Goal: Task Accomplishment & Management: Manage account settings

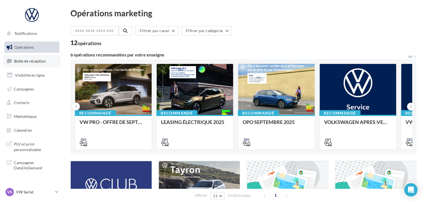
click at [41, 59] on span "Boîte de réception" at bounding box center [30, 61] width 32 height 5
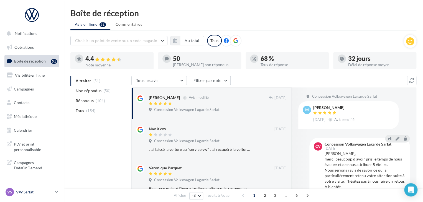
click at [45, 190] on p "VW Sarlat" at bounding box center [34, 192] width 37 height 6
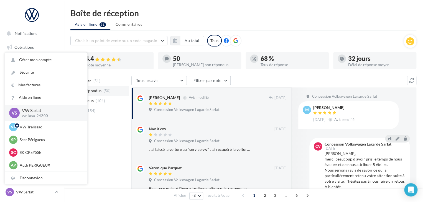
click at [97, 88] on span "Non répondus" at bounding box center [89, 91] width 26 height 6
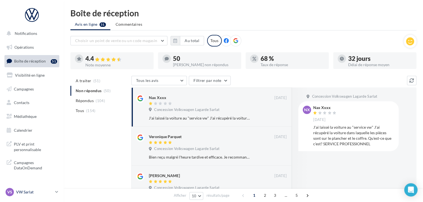
click at [41, 192] on p "VW Sarlat" at bounding box center [34, 192] width 37 height 6
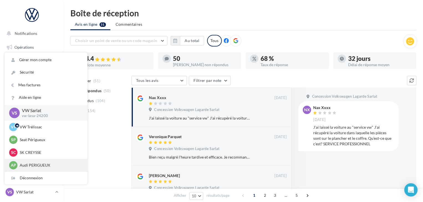
scroll to position [13, 0]
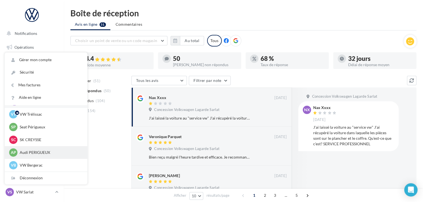
click at [45, 153] on p "Audi PERIGUEUX" at bounding box center [50, 153] width 61 height 6
